Goal: Navigation & Orientation: Understand site structure

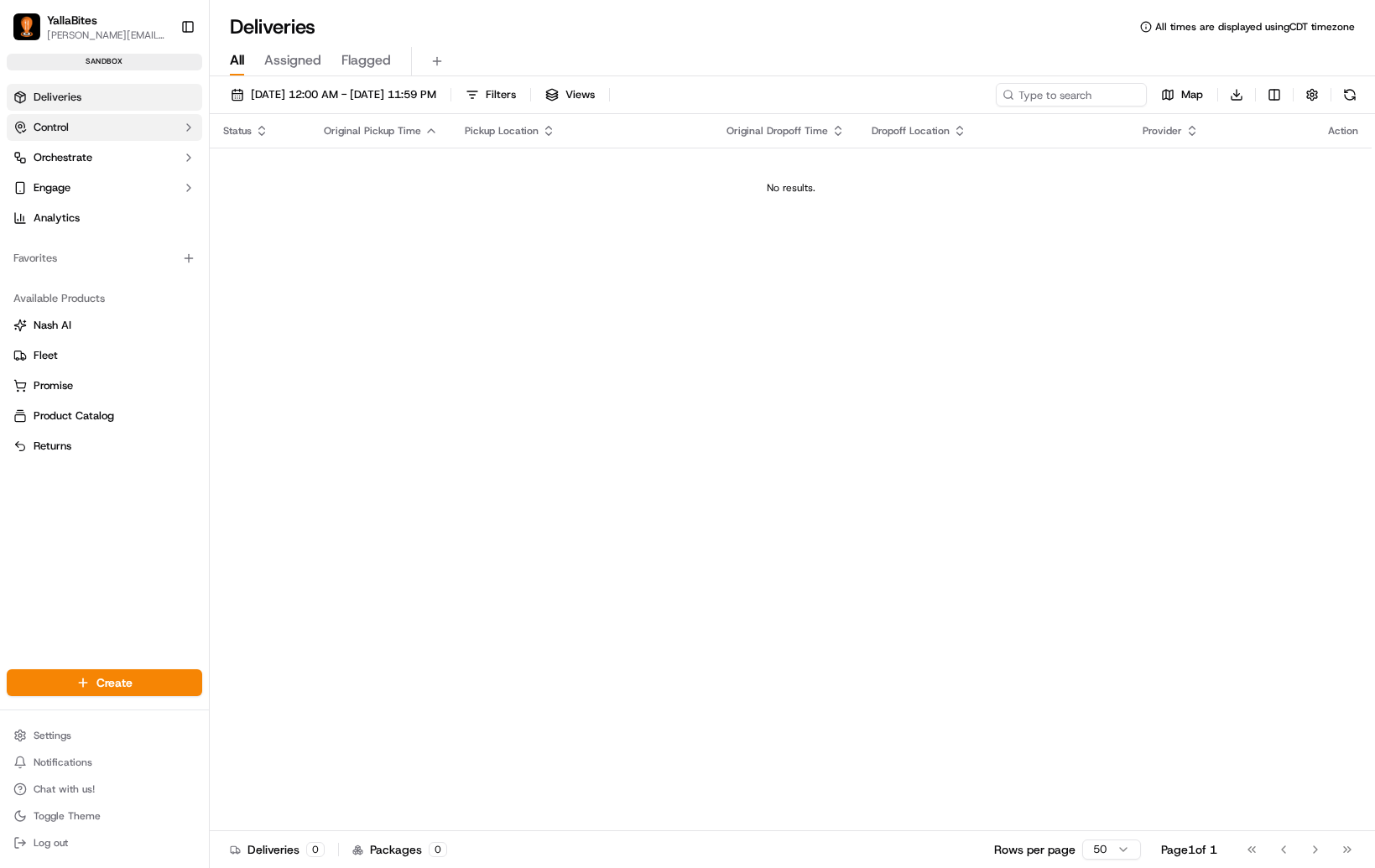
click at [61, 131] on span "Control" at bounding box center [51, 127] width 36 height 15
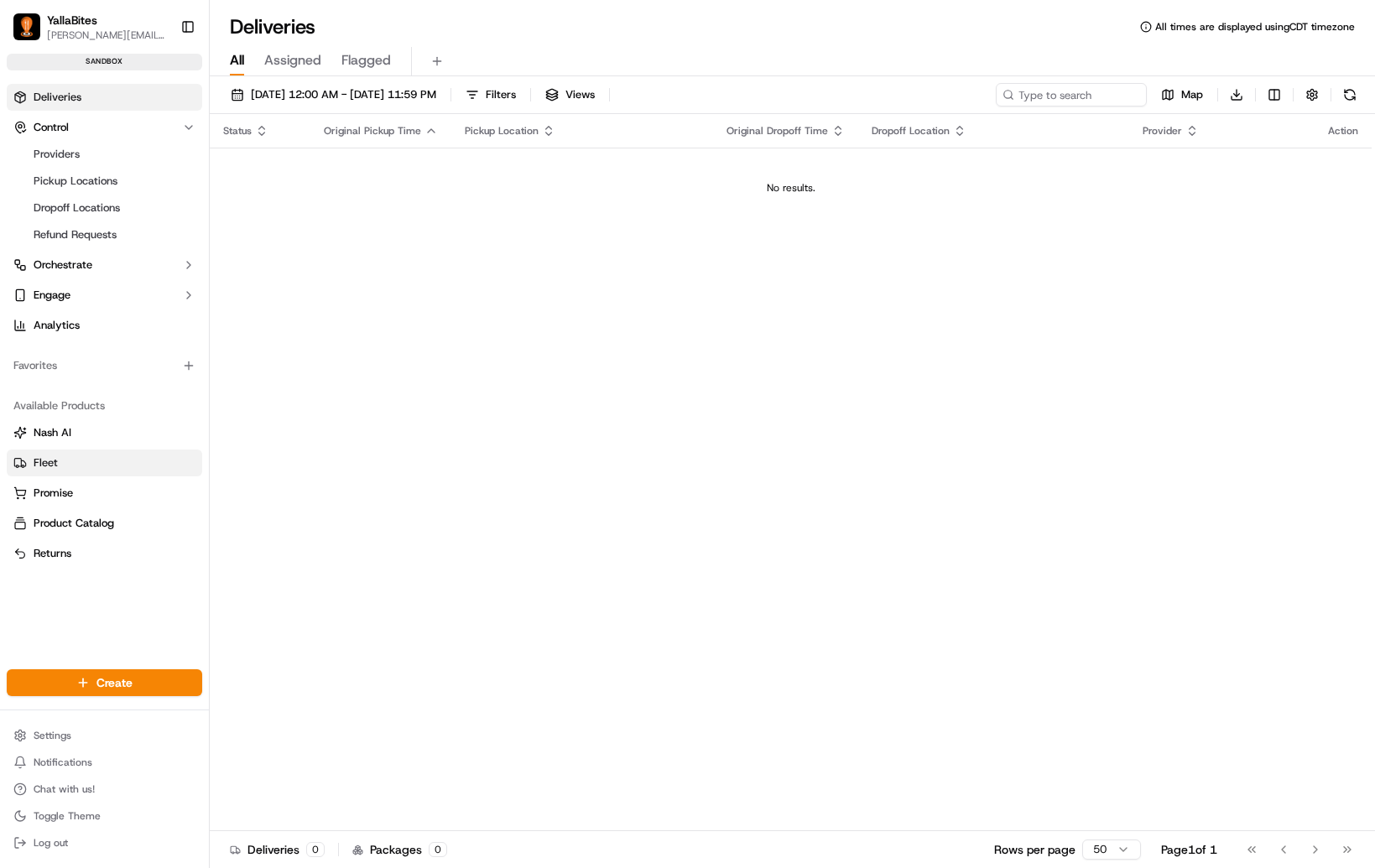
click at [77, 452] on button "Fleet" at bounding box center [104, 463] width 196 height 27
click at [74, 467] on link "Fleet" at bounding box center [104, 463] width 182 height 15
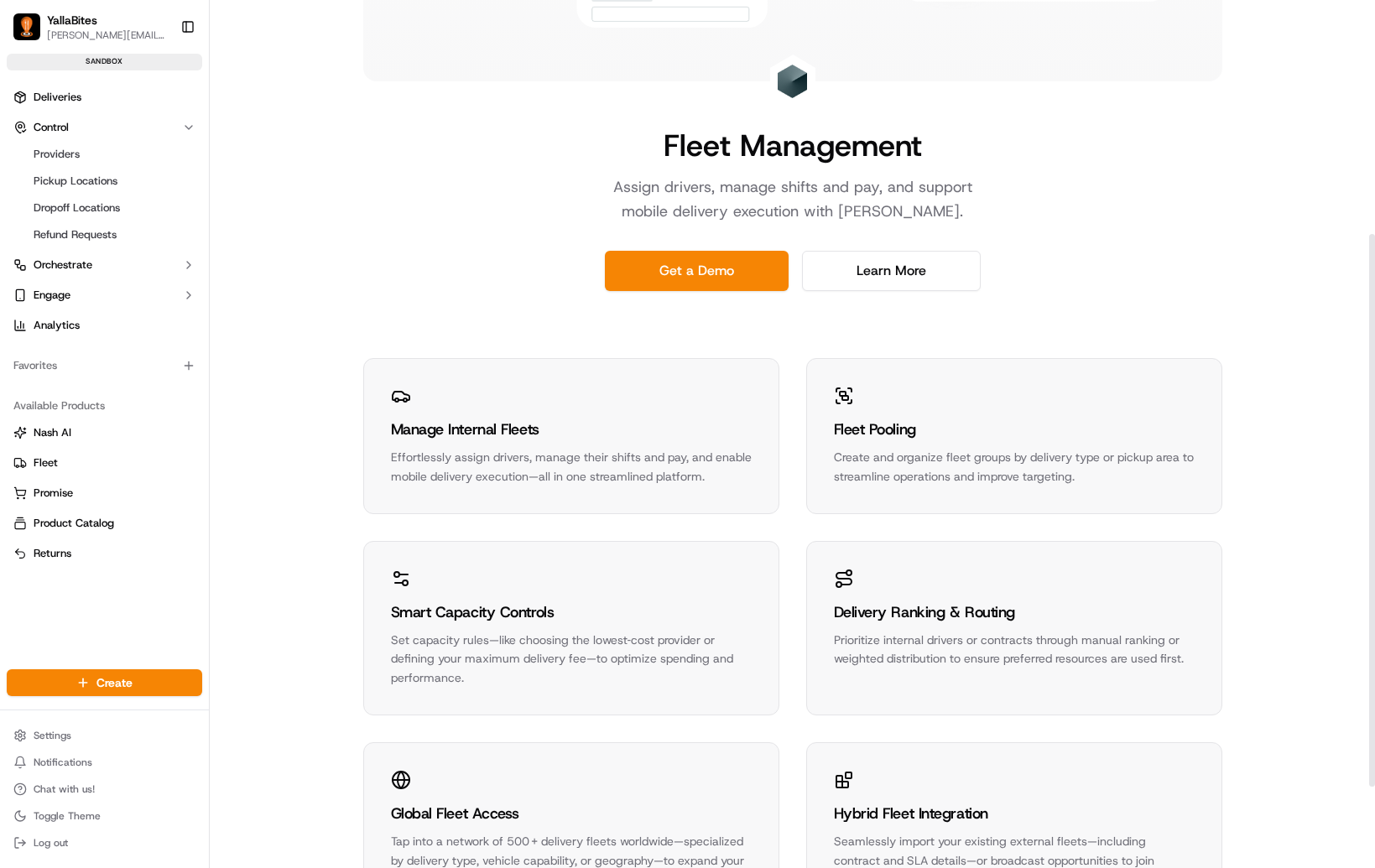
scroll to position [422, 0]
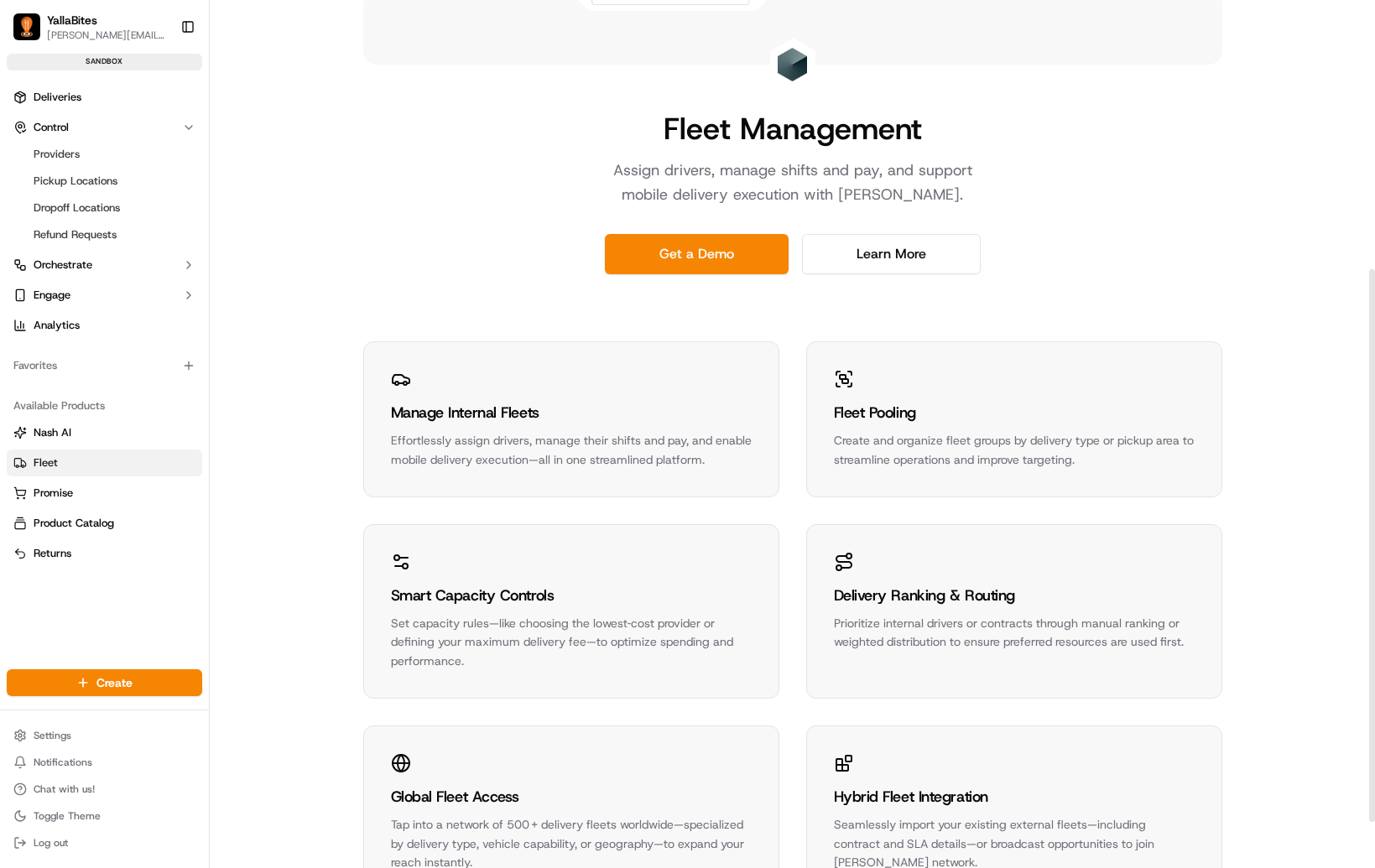
click at [94, 464] on link "Fleet" at bounding box center [104, 463] width 182 height 15
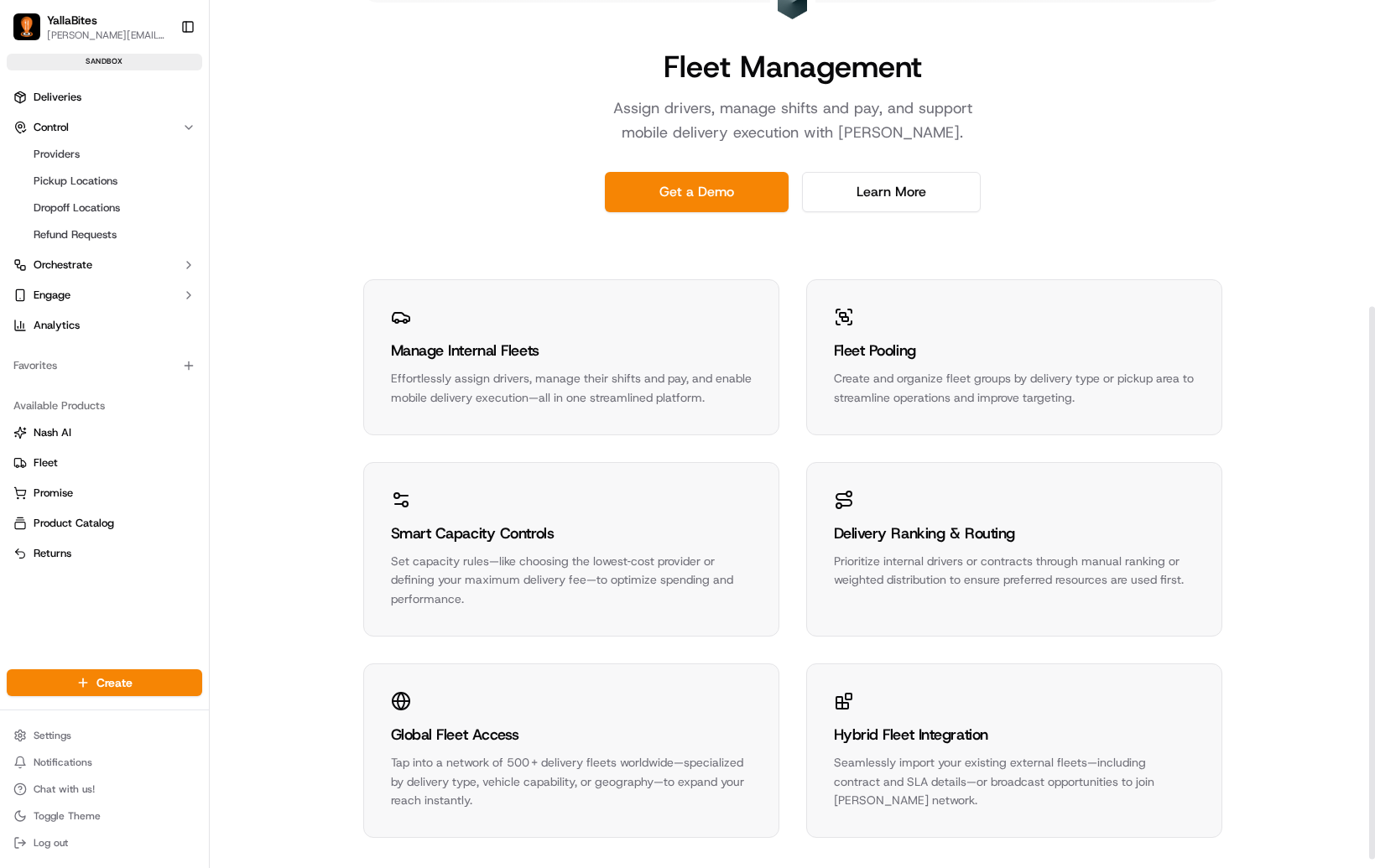
scroll to position [495, 0]
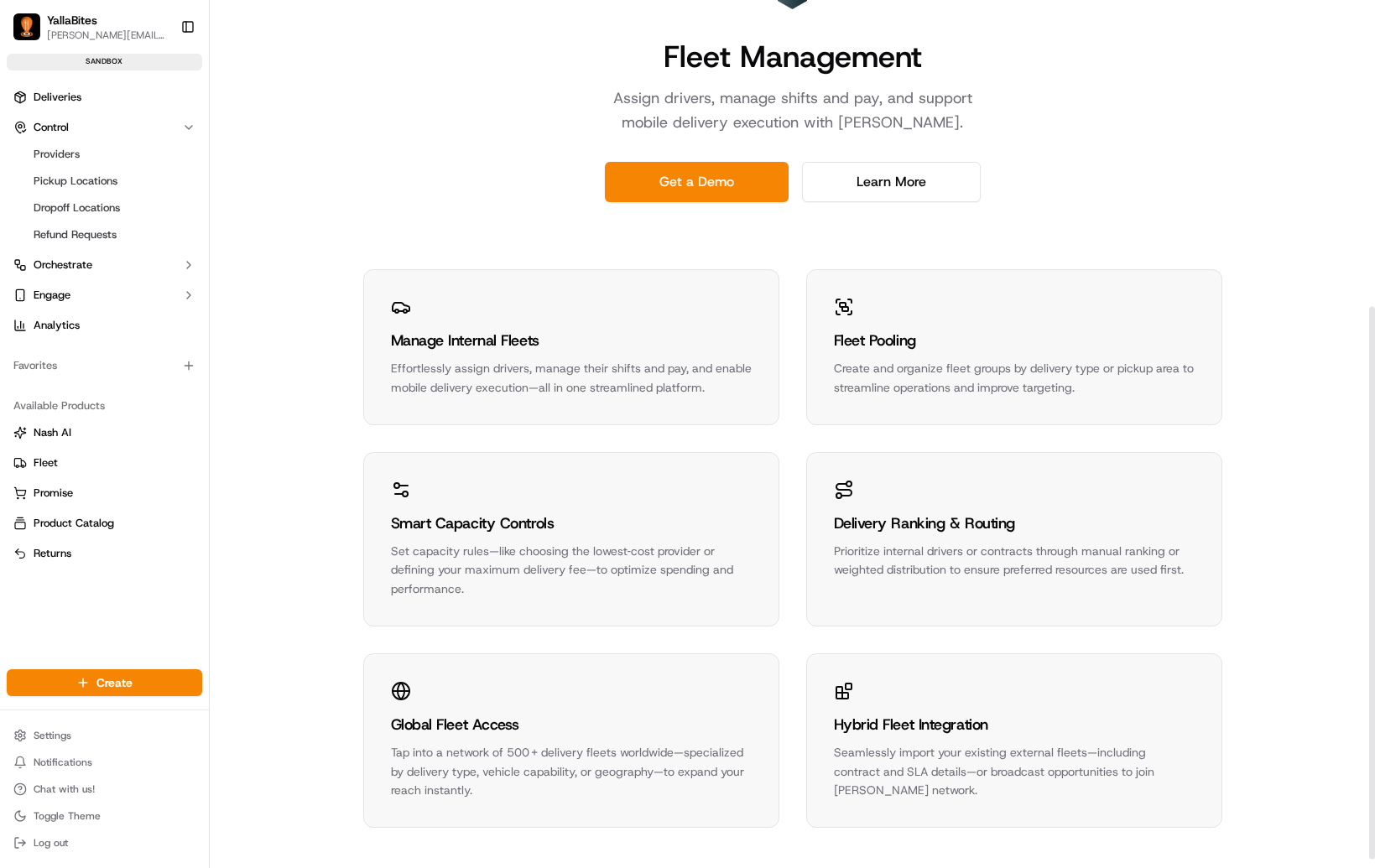
click at [395, 337] on div "Manage Internal Fleets" at bounding box center [571, 340] width 361 height 23
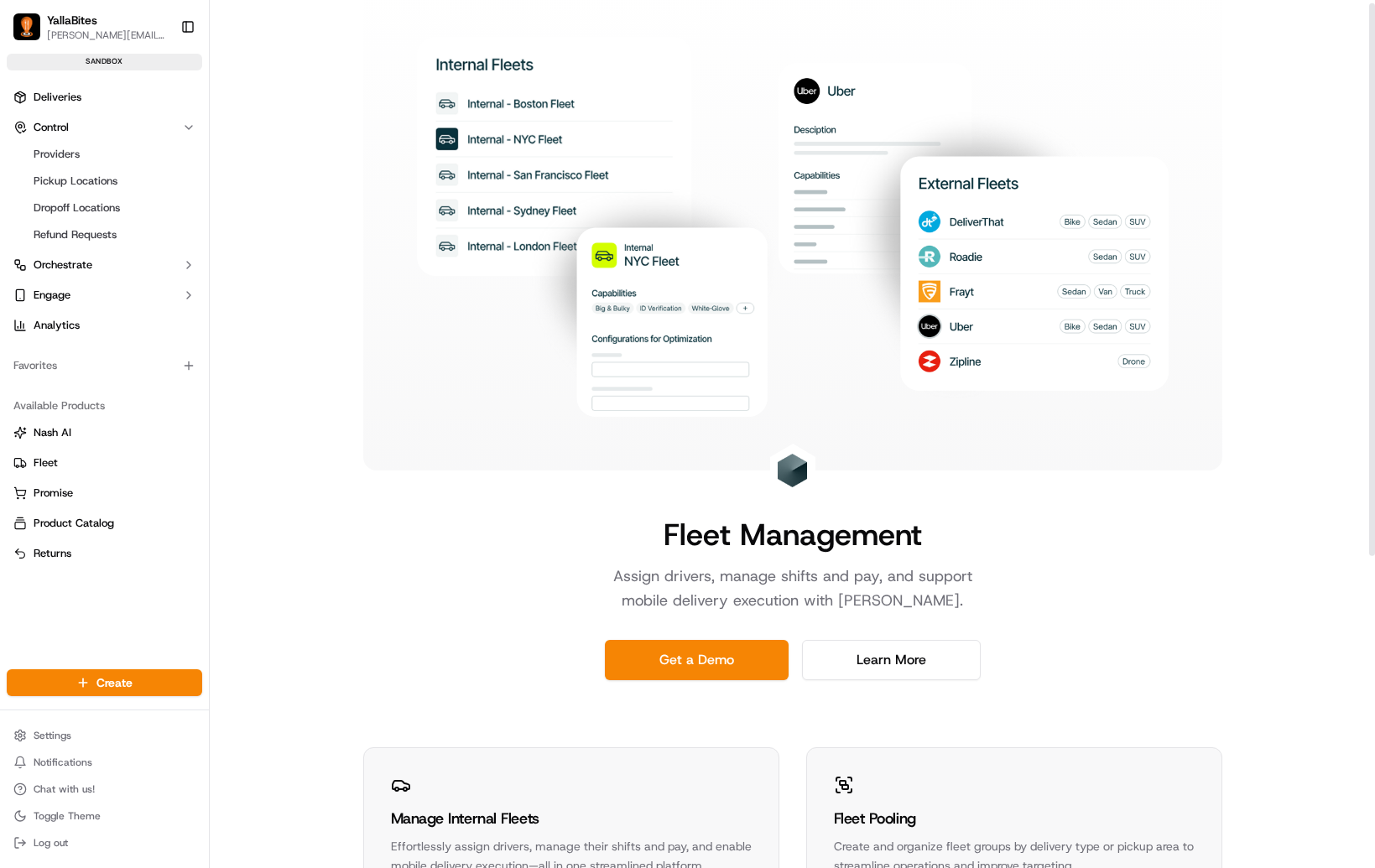
scroll to position [0, 0]
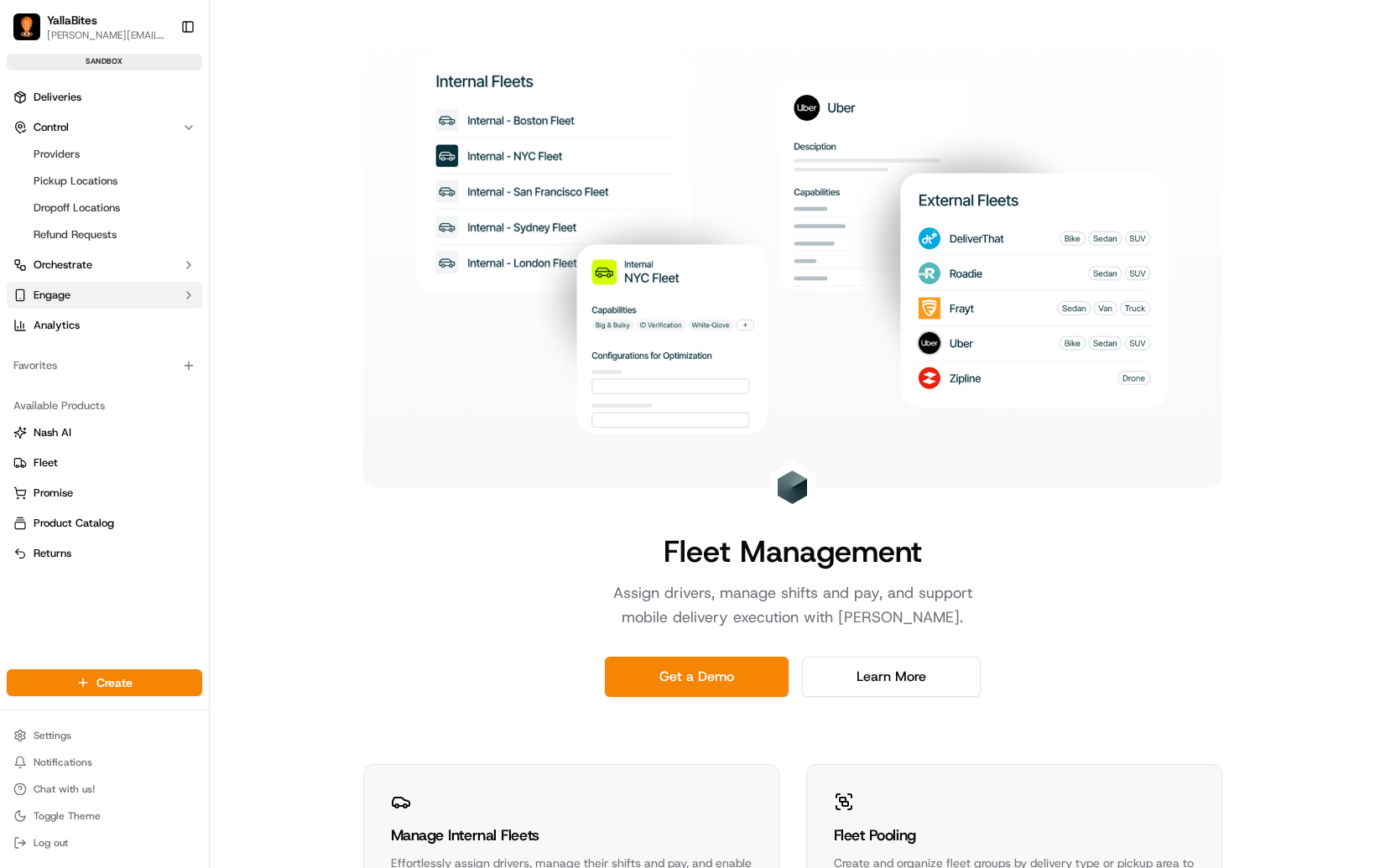
click at [102, 290] on button "Engage" at bounding box center [104, 295] width 196 height 27
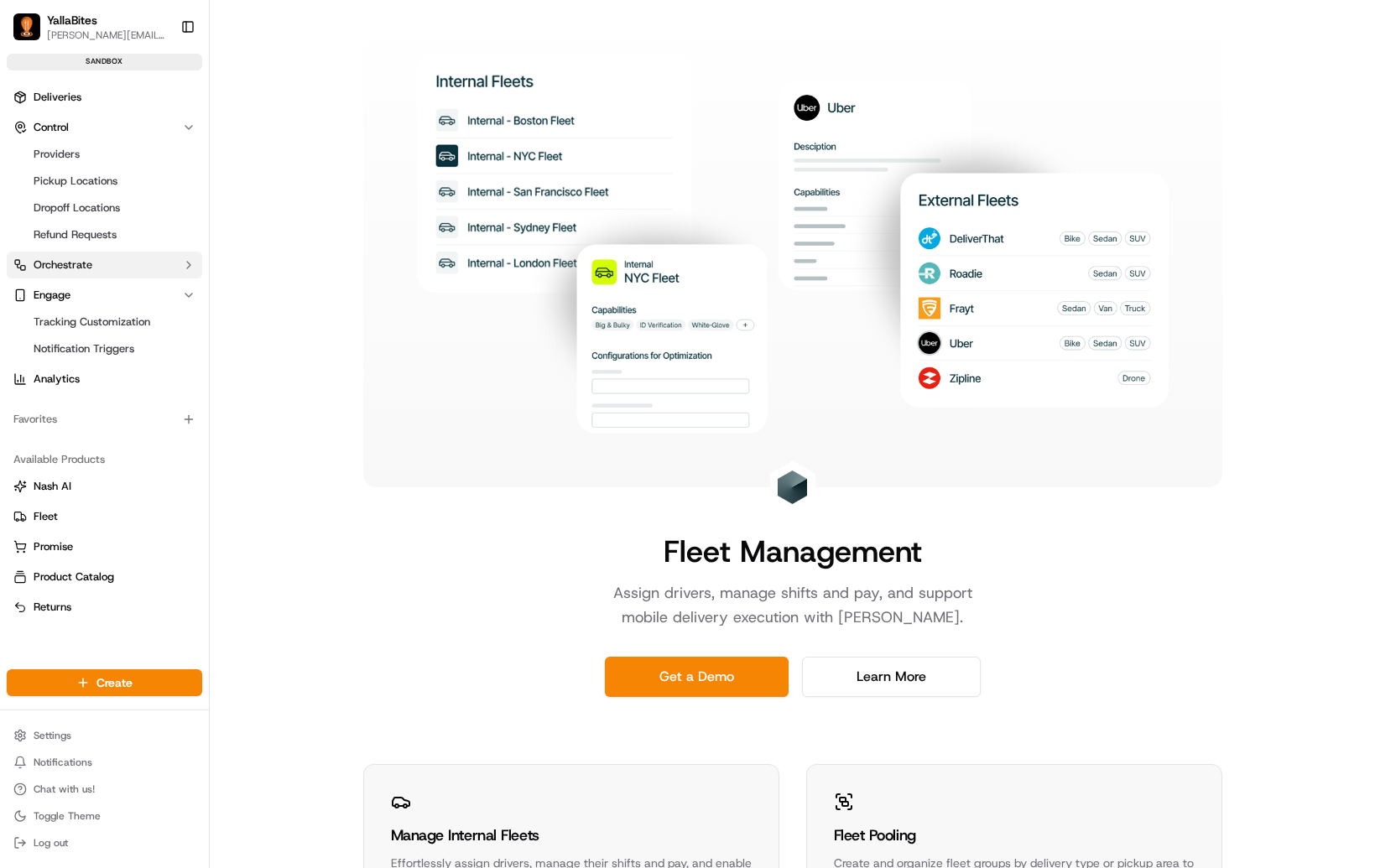
click at [99, 273] on button "Orchestrate" at bounding box center [104, 265] width 196 height 27
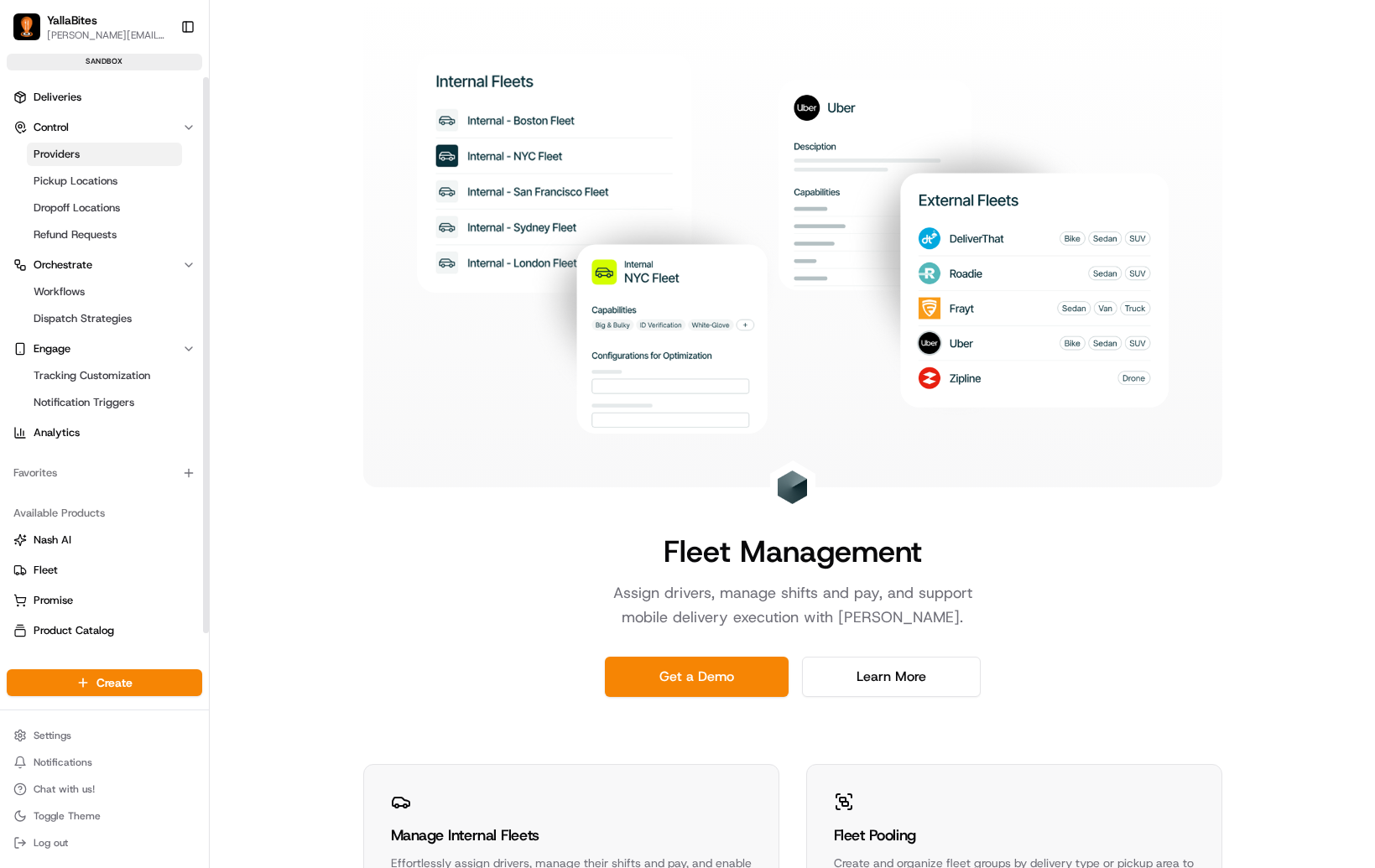
click at [58, 149] on span "Providers" at bounding box center [57, 154] width 46 height 15
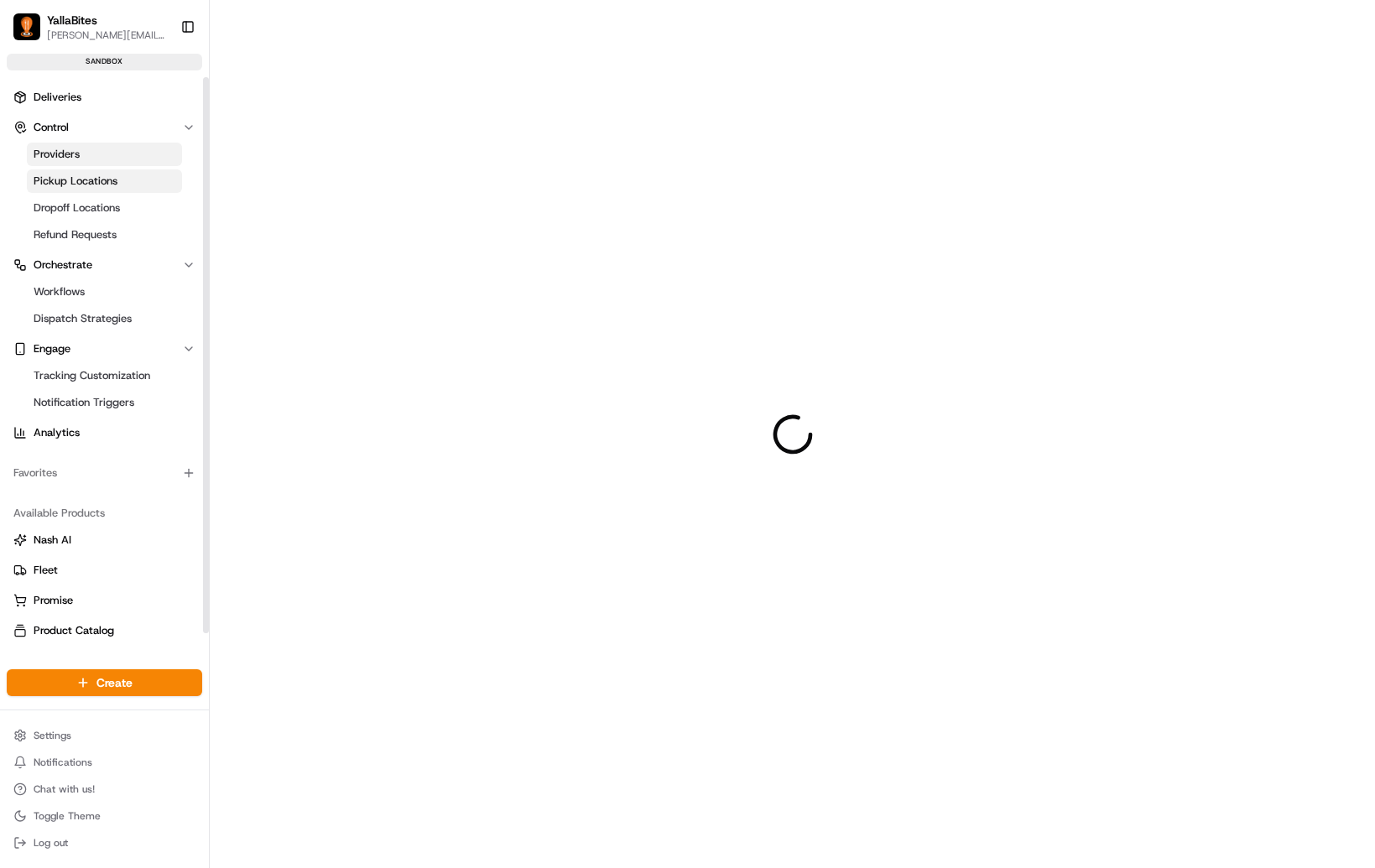
click at [75, 180] on span "Pickup Locations" at bounding box center [75, 181] width 84 height 15
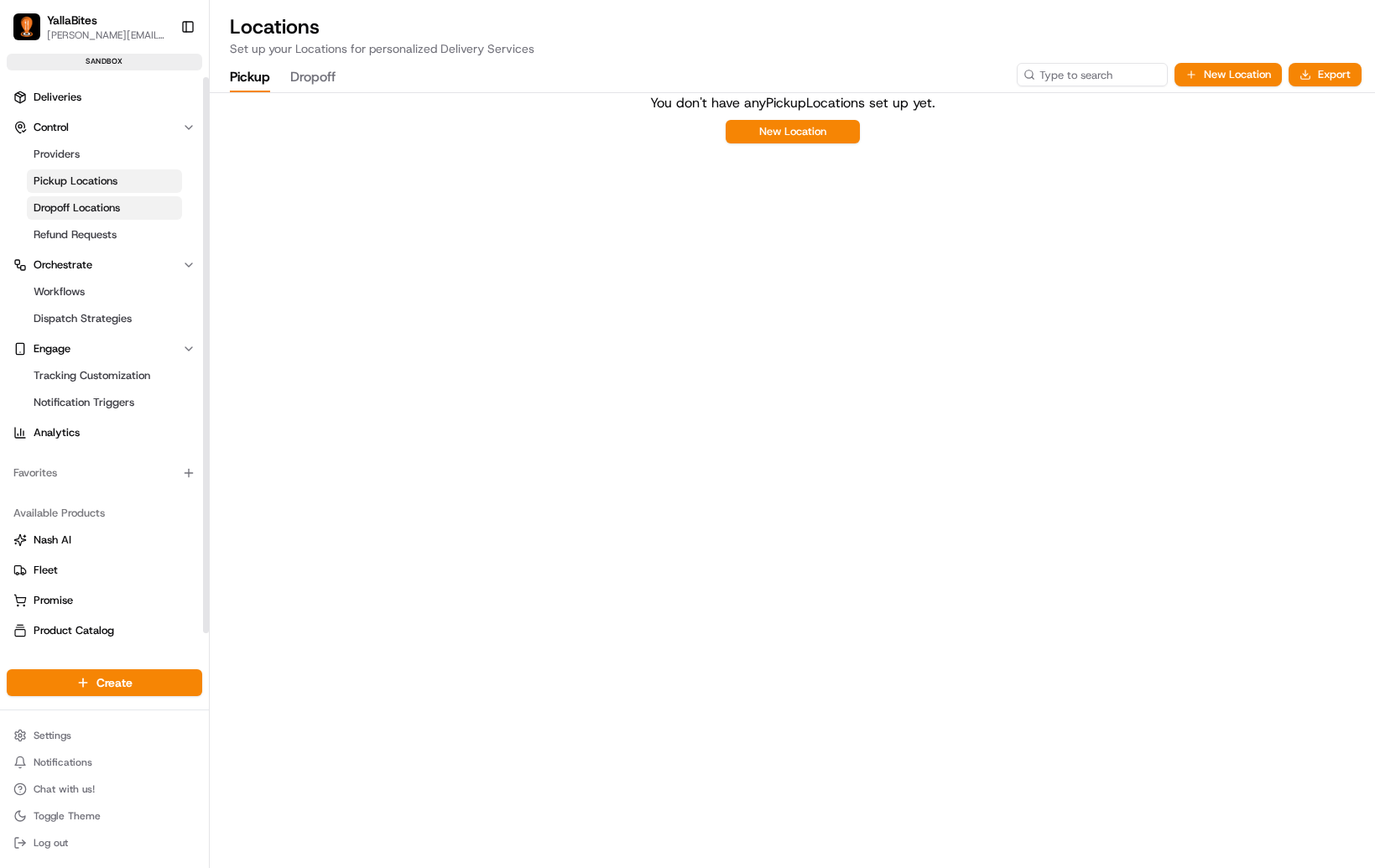
click at [87, 203] on span "Dropoff Locations" at bounding box center [77, 208] width 87 height 15
click at [96, 232] on span "Refund Requests" at bounding box center [75, 235] width 83 height 15
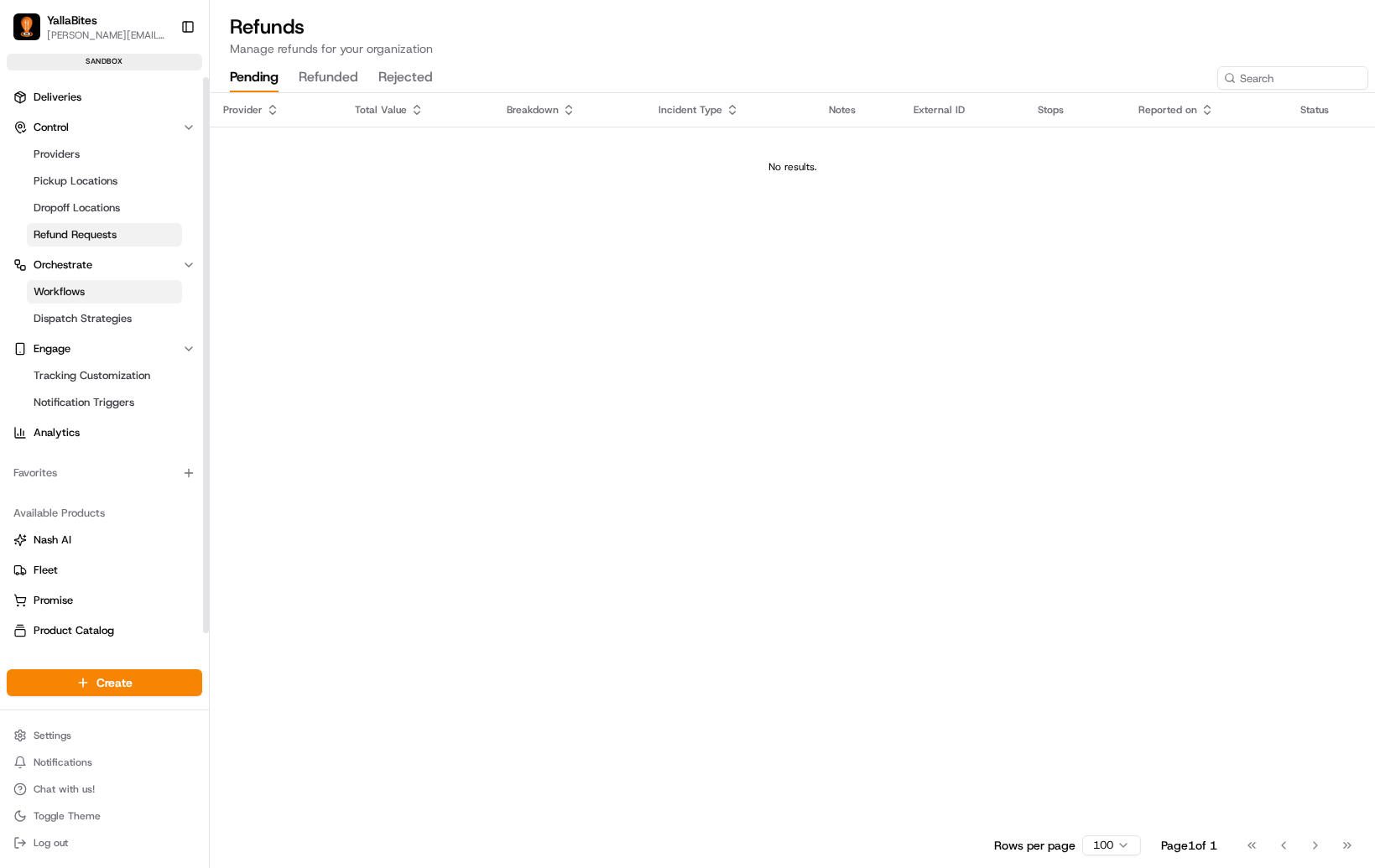
click at [94, 298] on link "Workflows" at bounding box center [104, 291] width 155 height 23
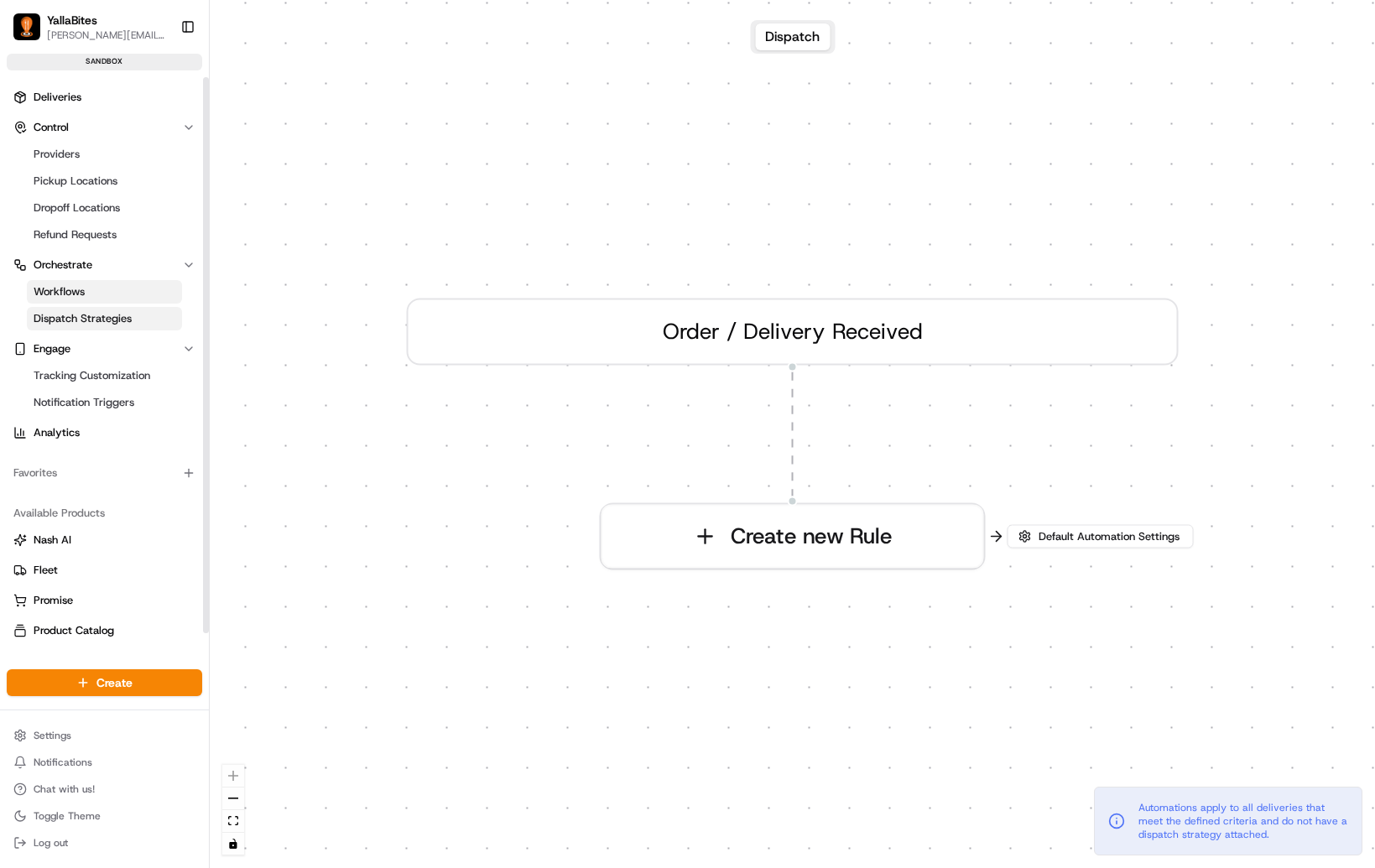
click at [92, 312] on span "Dispatch Strategies" at bounding box center [83, 318] width 98 height 15
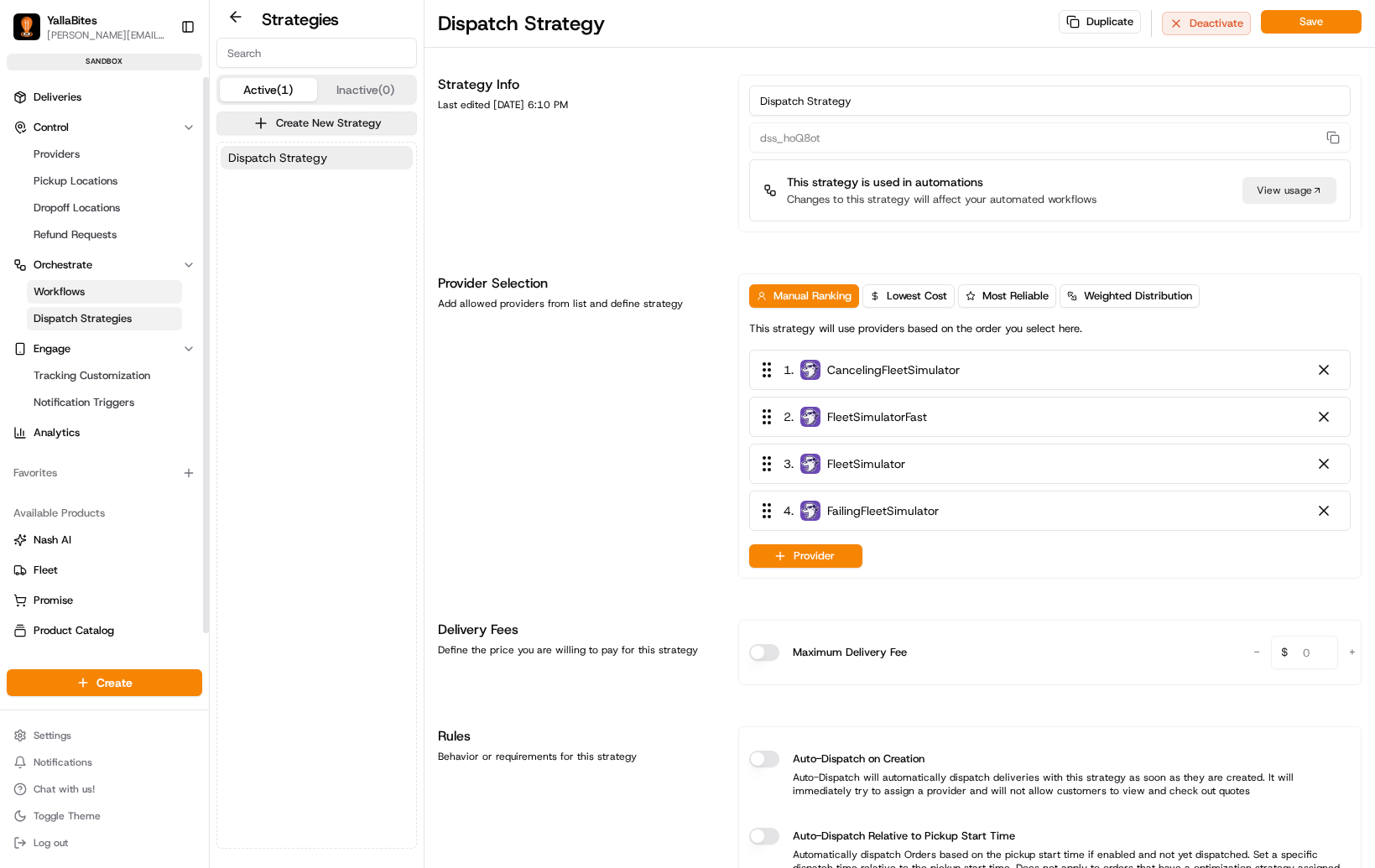
click at [75, 282] on link "Workflows" at bounding box center [104, 291] width 155 height 23
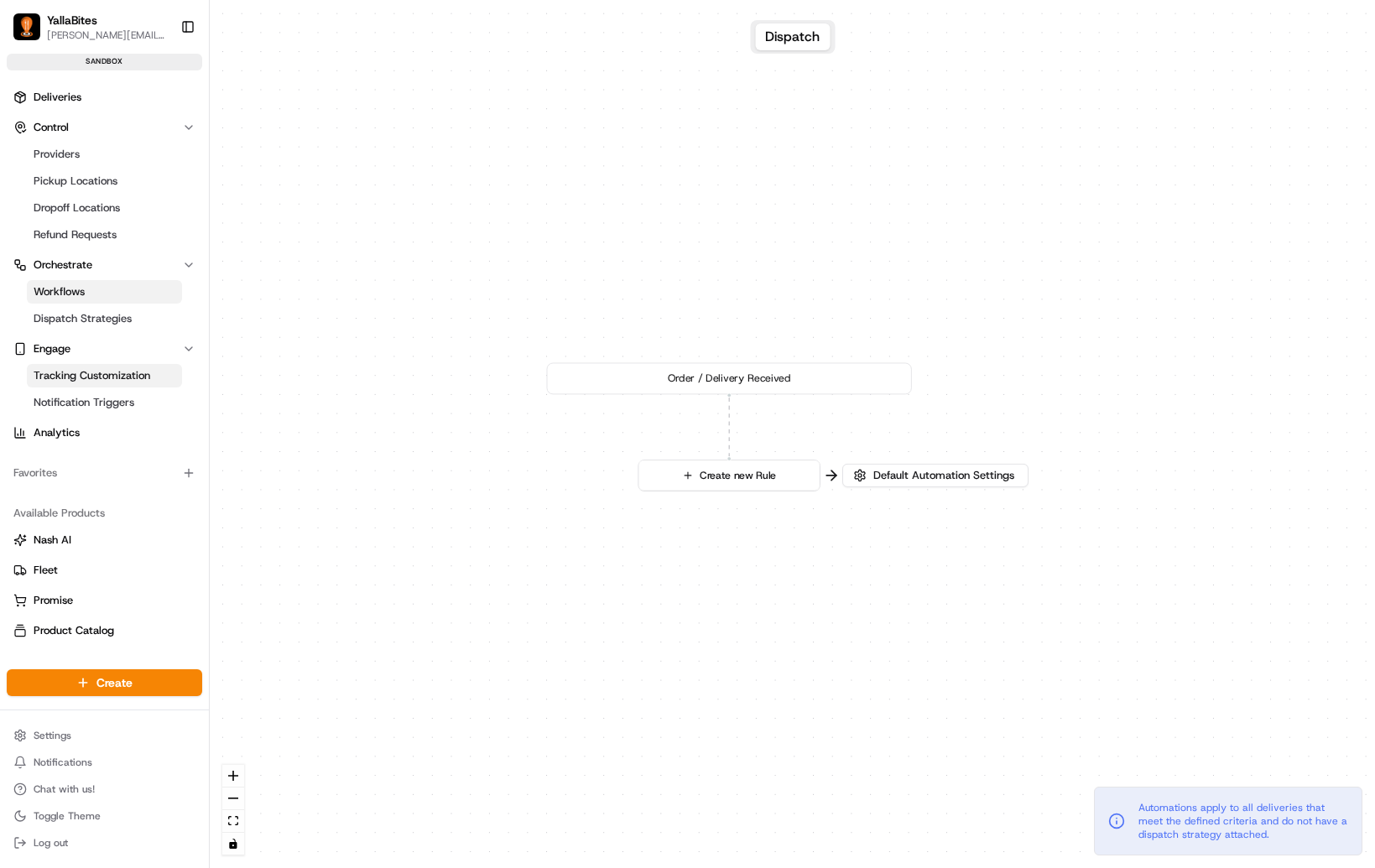
click at [86, 381] on span "Tracking Customization" at bounding box center [92, 376] width 117 height 15
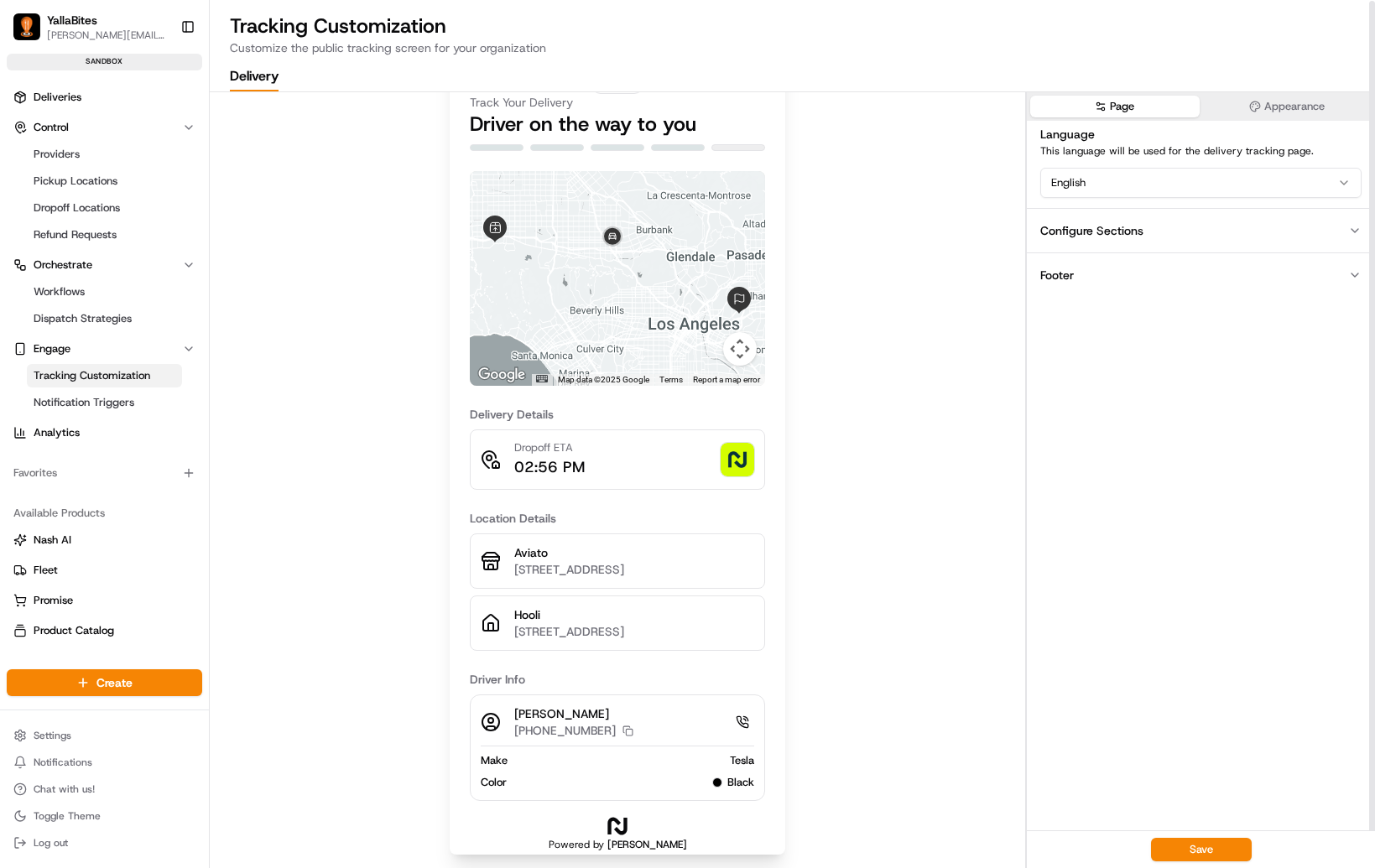
scroll to position [108, 0]
click at [567, 252] on div at bounding box center [618, 278] width 295 height 215
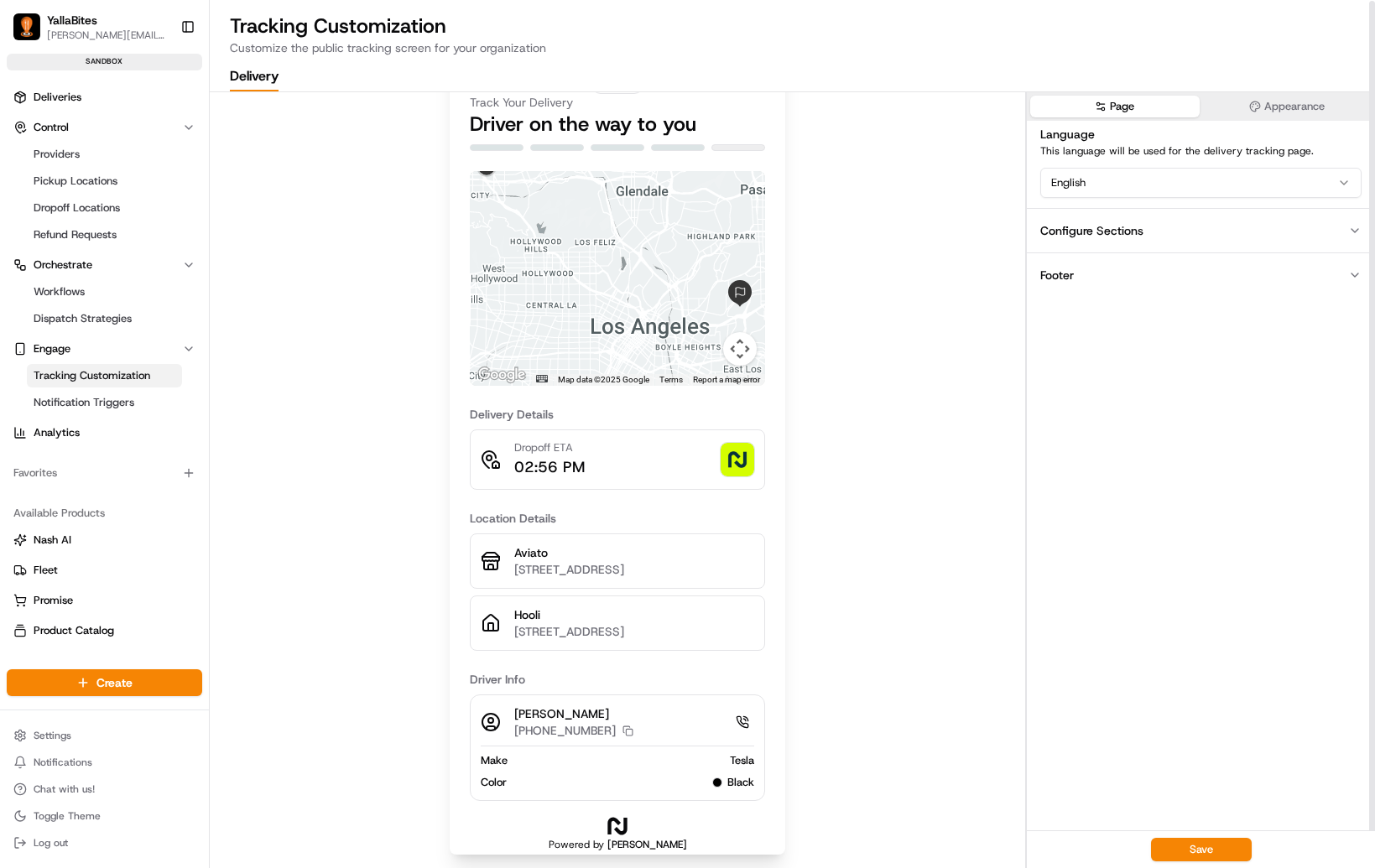
scroll to position [105, 0]
drag, startPoint x: 387, startPoint y: 259, endPoint x: 392, endPoint y: 325, distance: 66.2
click at [401, 335] on div "Track Your Delivery Driver on the way to you ← Move left → Move right ↑ Move up…" at bounding box center [617, 429] width 815 height 878
click at [84, 402] on span "Notification Triggers" at bounding box center [84, 402] width 100 height 15
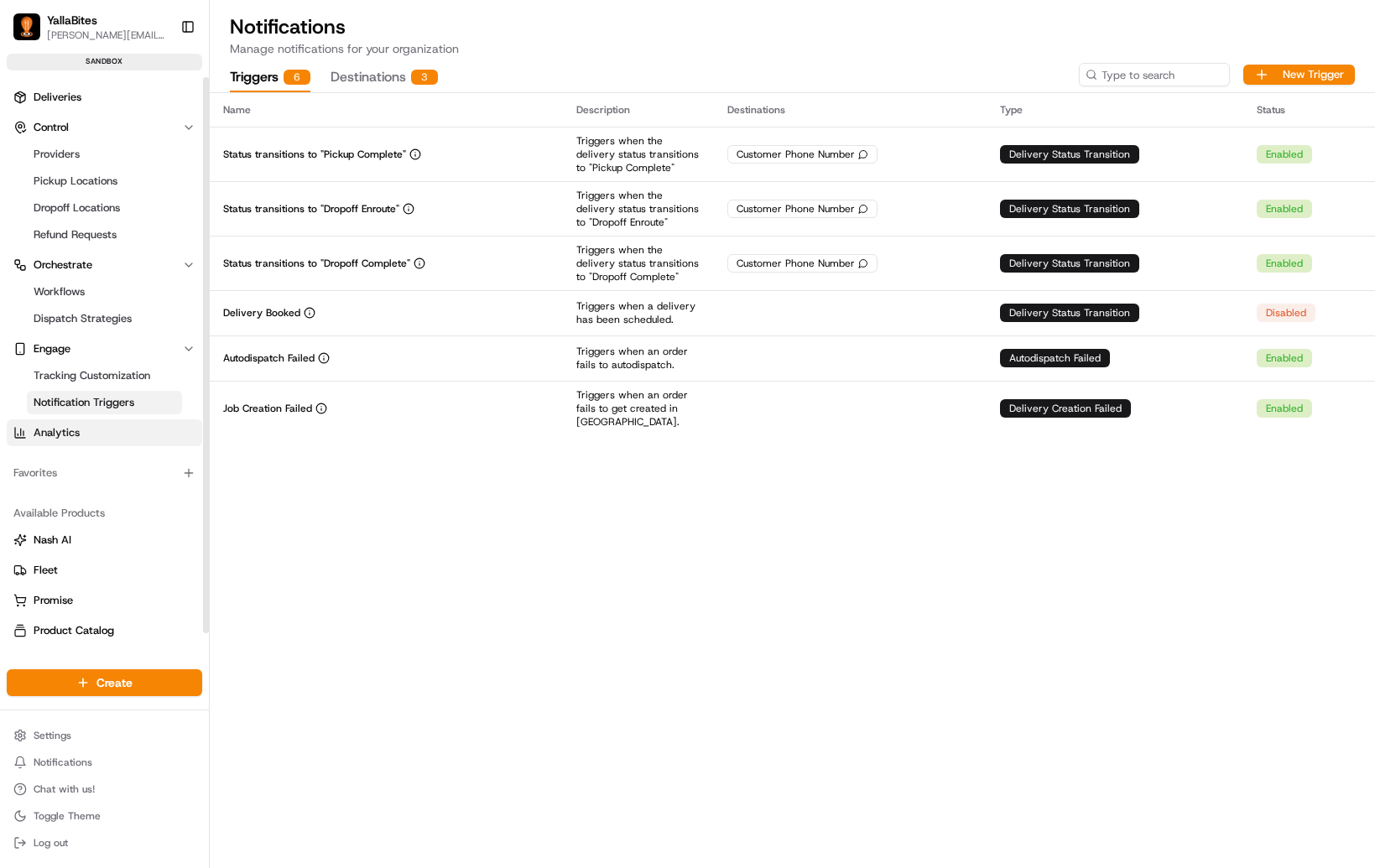
click at [55, 444] on link "Analytics" at bounding box center [104, 433] width 196 height 27
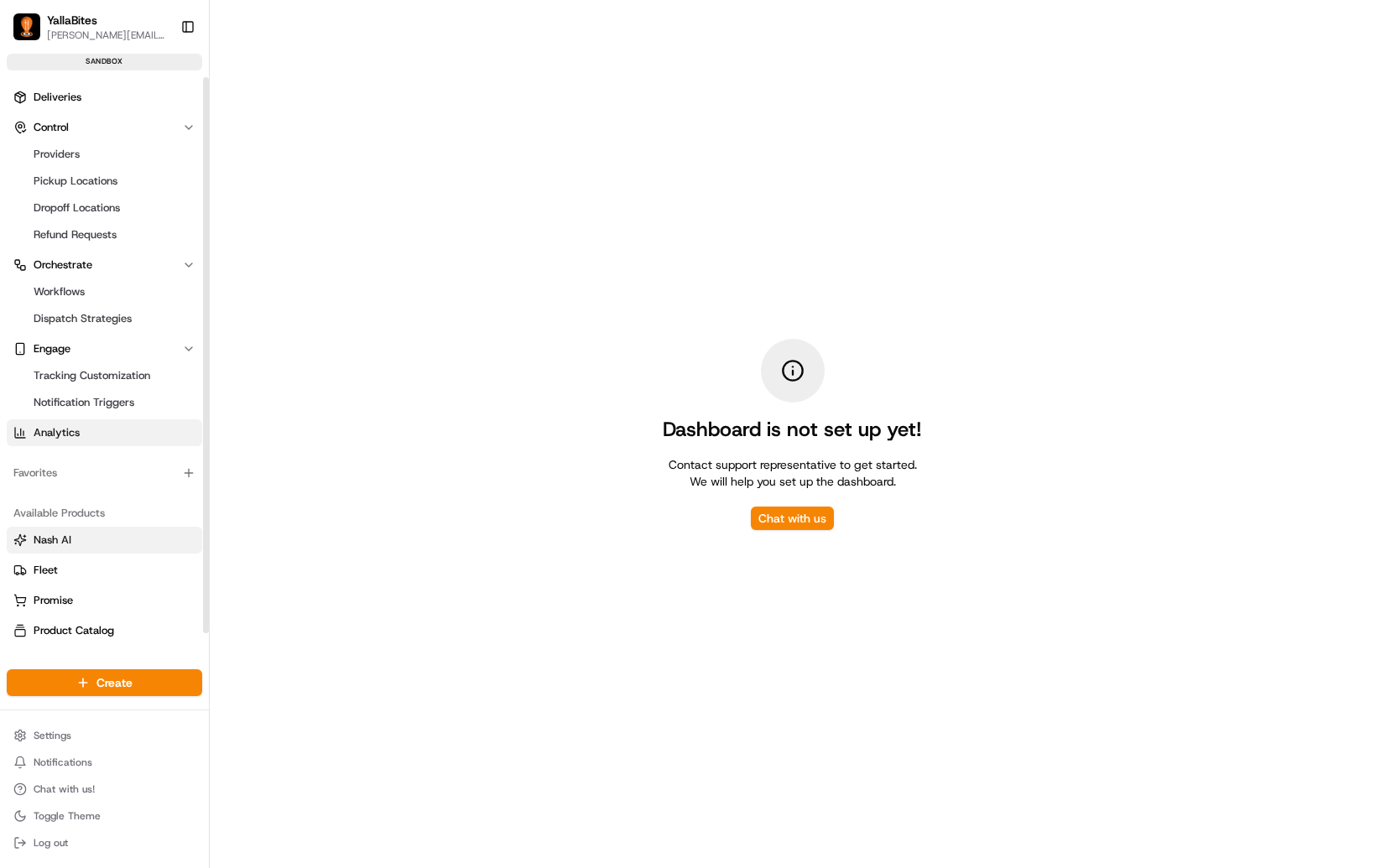
click at [69, 542] on span "Nash AI" at bounding box center [52, 540] width 38 height 15
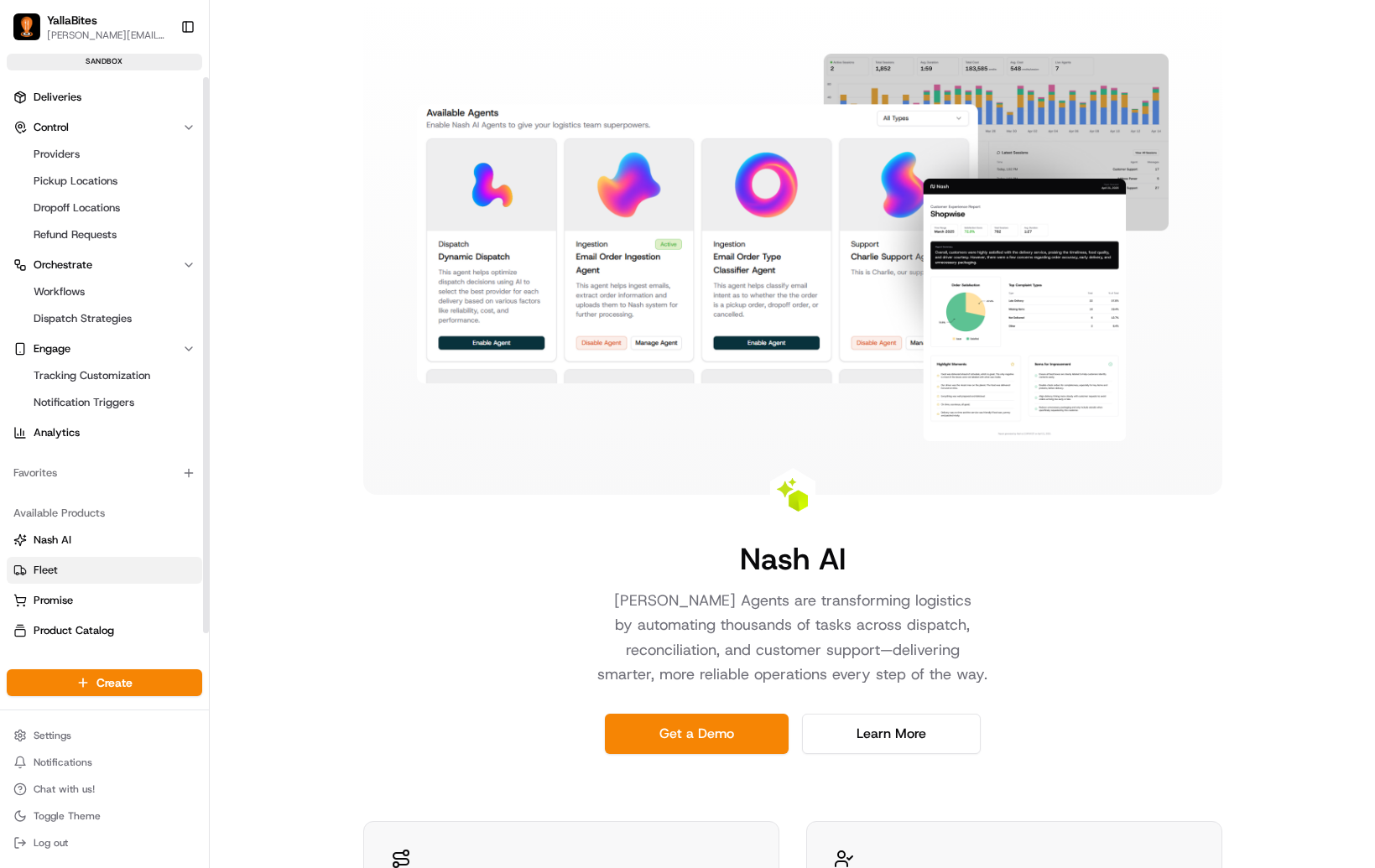
click at [75, 574] on link "Fleet" at bounding box center [104, 570] width 182 height 15
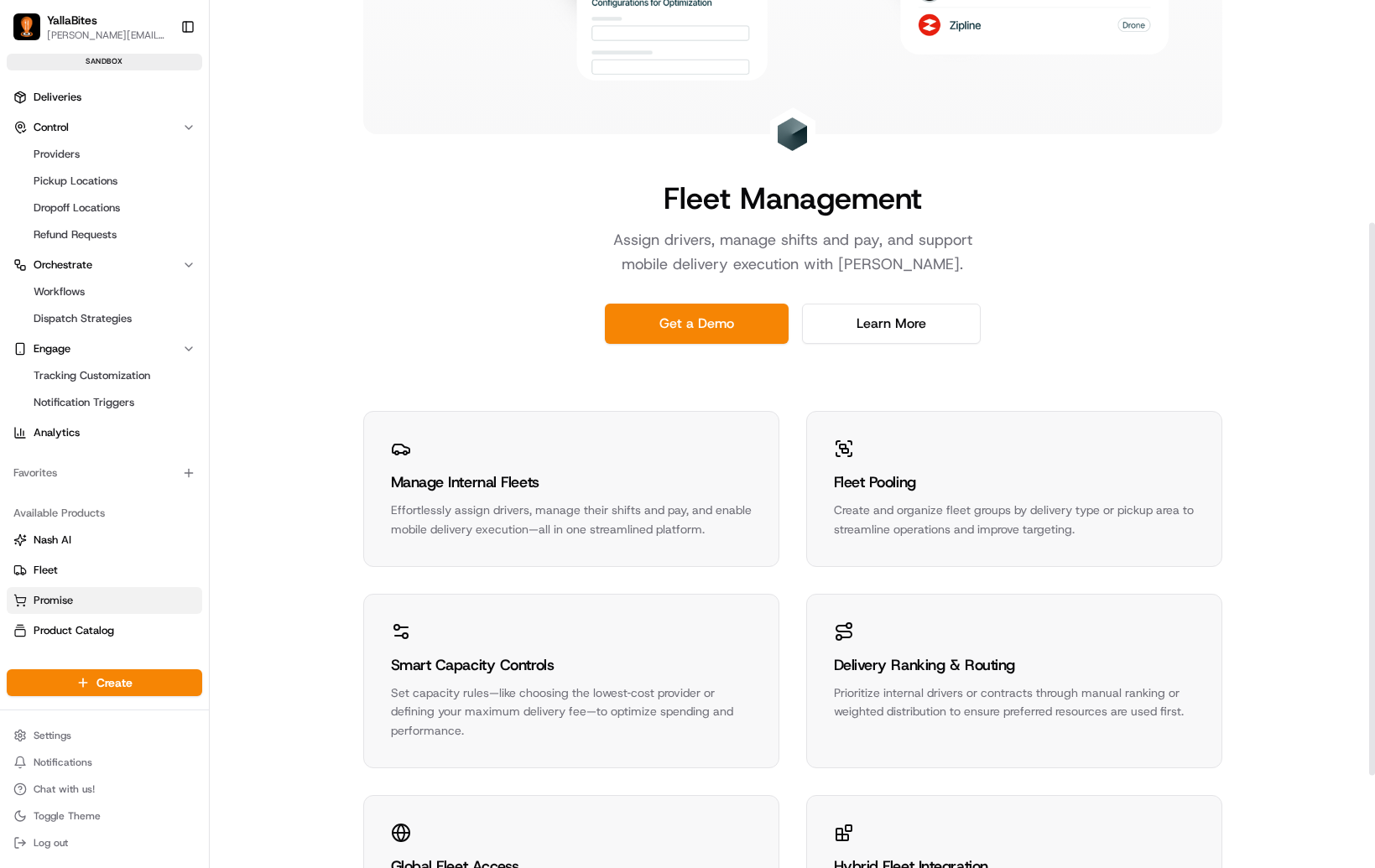
scroll to position [349, 0]
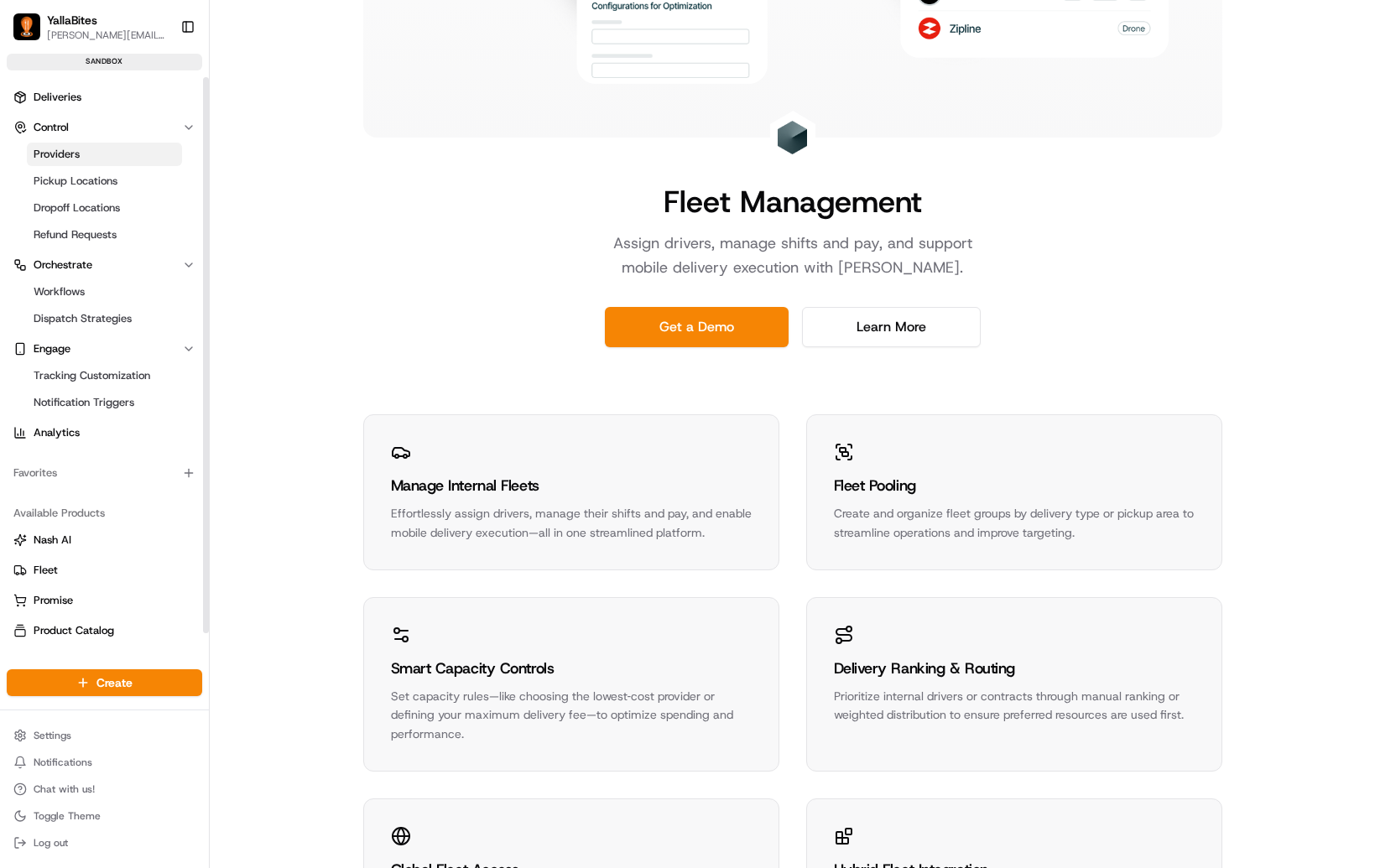
click at [80, 157] on link "Providers" at bounding box center [104, 154] width 155 height 23
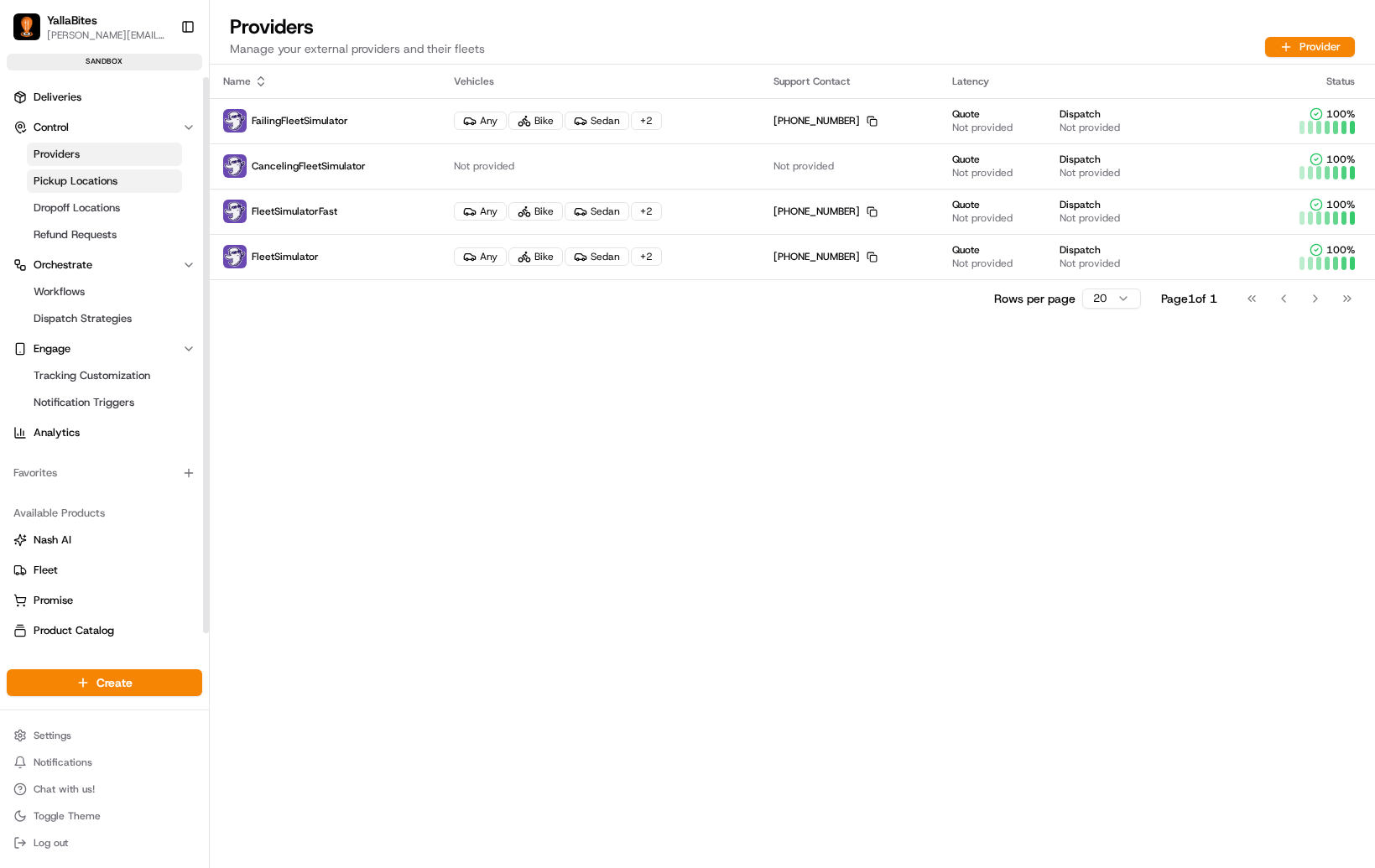
click at [51, 170] on link "Pickup Locations" at bounding box center [104, 181] width 155 height 23
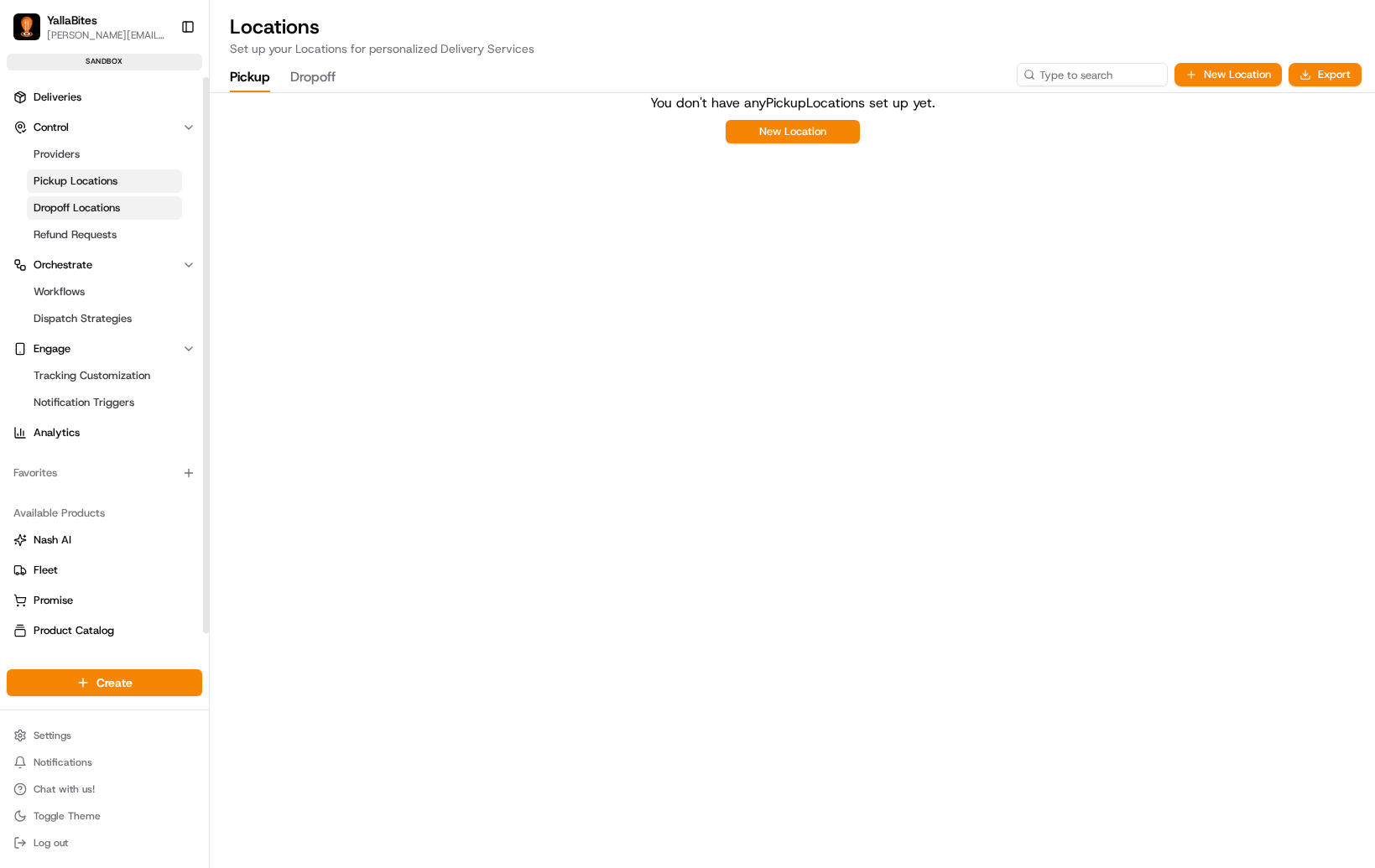
click at [72, 209] on span "Dropoff Locations" at bounding box center [77, 208] width 87 height 15
click at [86, 238] on span "Refund Requests" at bounding box center [75, 235] width 83 height 15
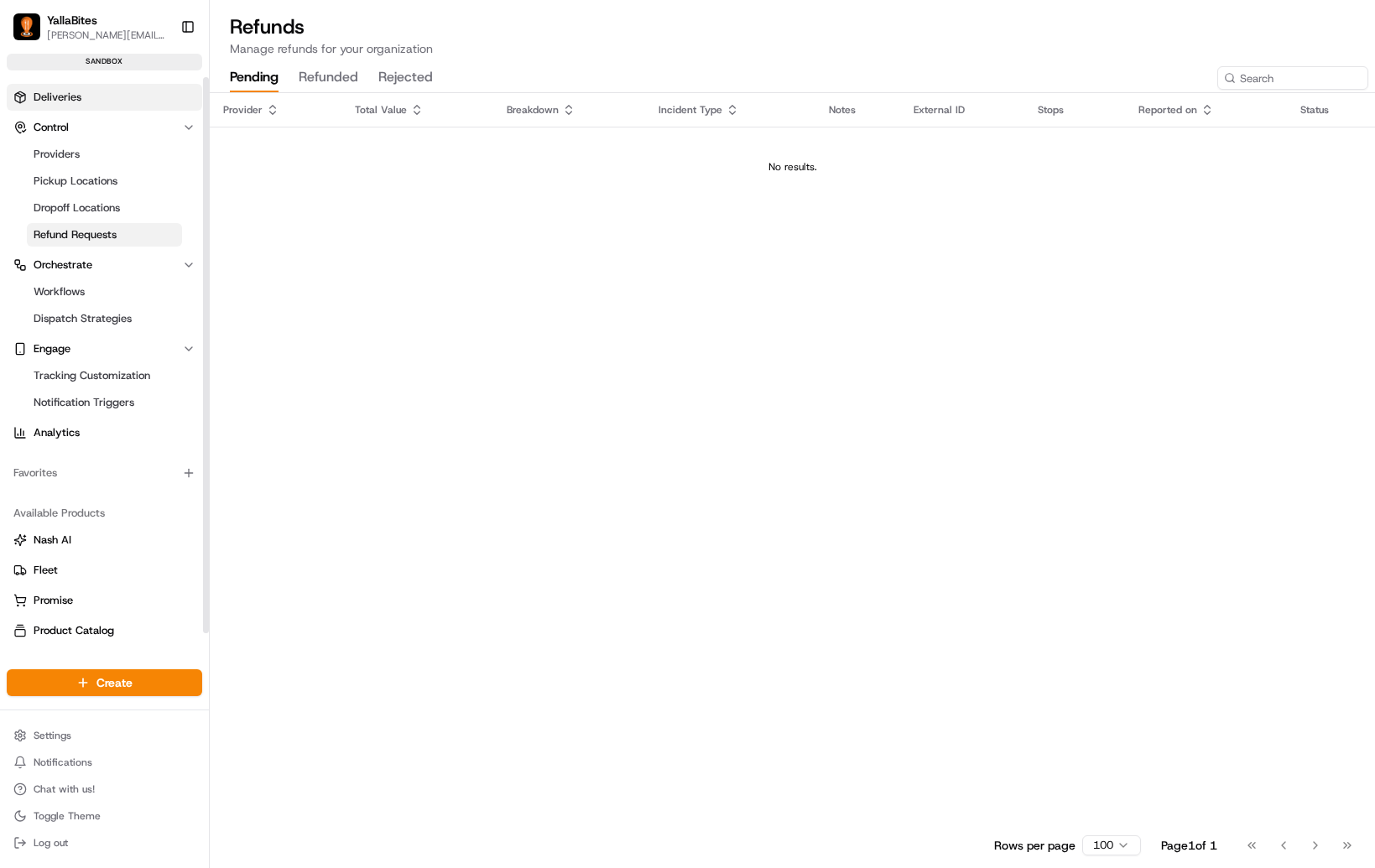
click at [42, 85] on link "Deliveries" at bounding box center [104, 97] width 196 height 27
